Goal: Task Accomplishment & Management: Manage account settings

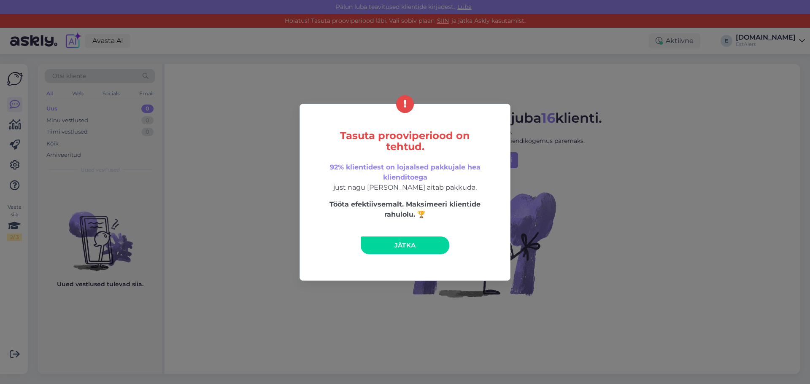
click at [406, 244] on span "Jätka" at bounding box center [406, 245] width 22 height 8
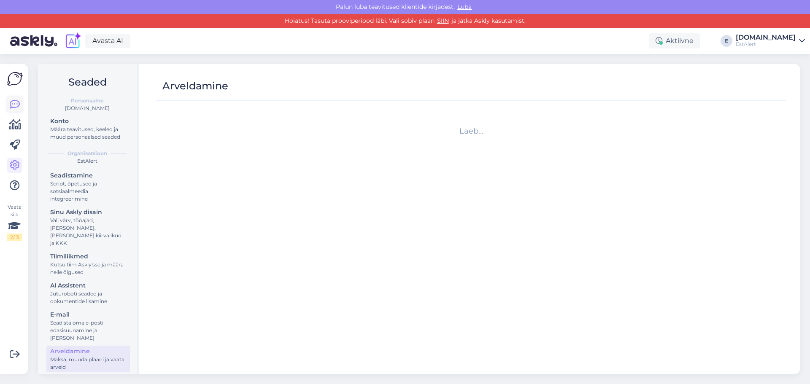
click at [11, 103] on icon at bounding box center [15, 105] width 10 height 10
